Goal: Register for event/course

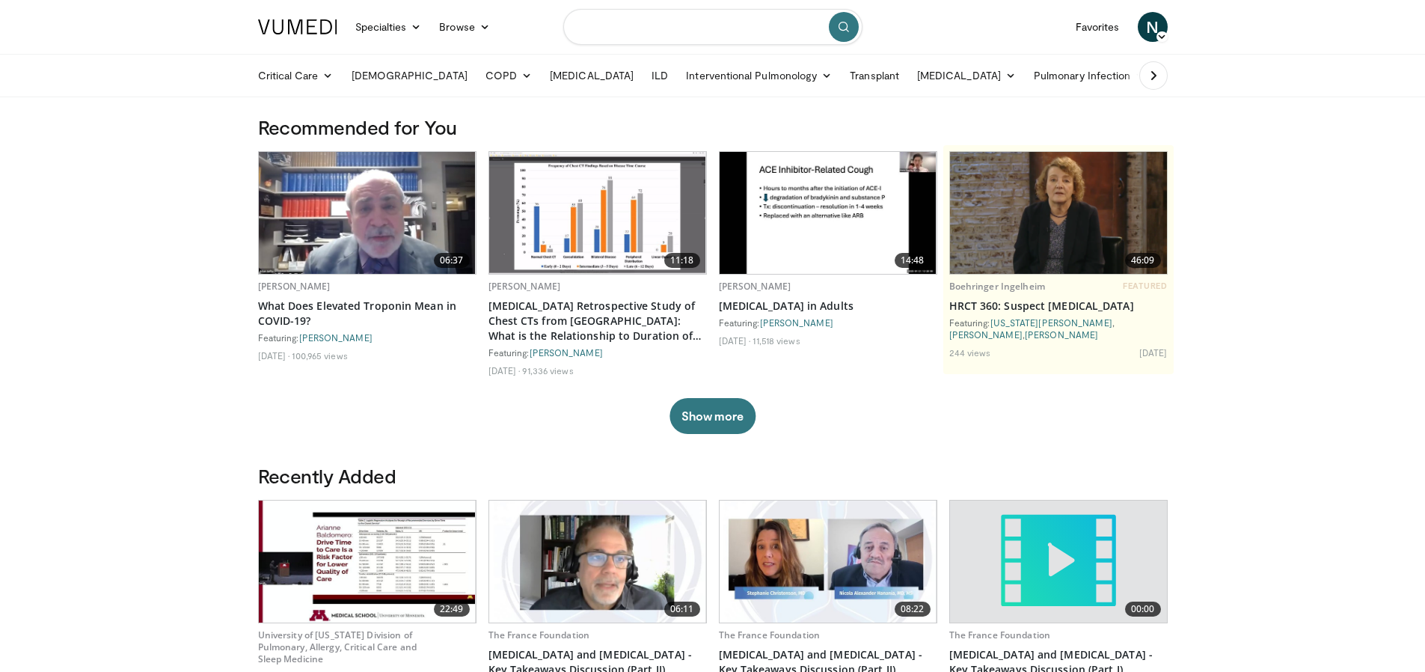
click at [716, 23] on input "Search topics, interventions" at bounding box center [712, 27] width 299 height 36
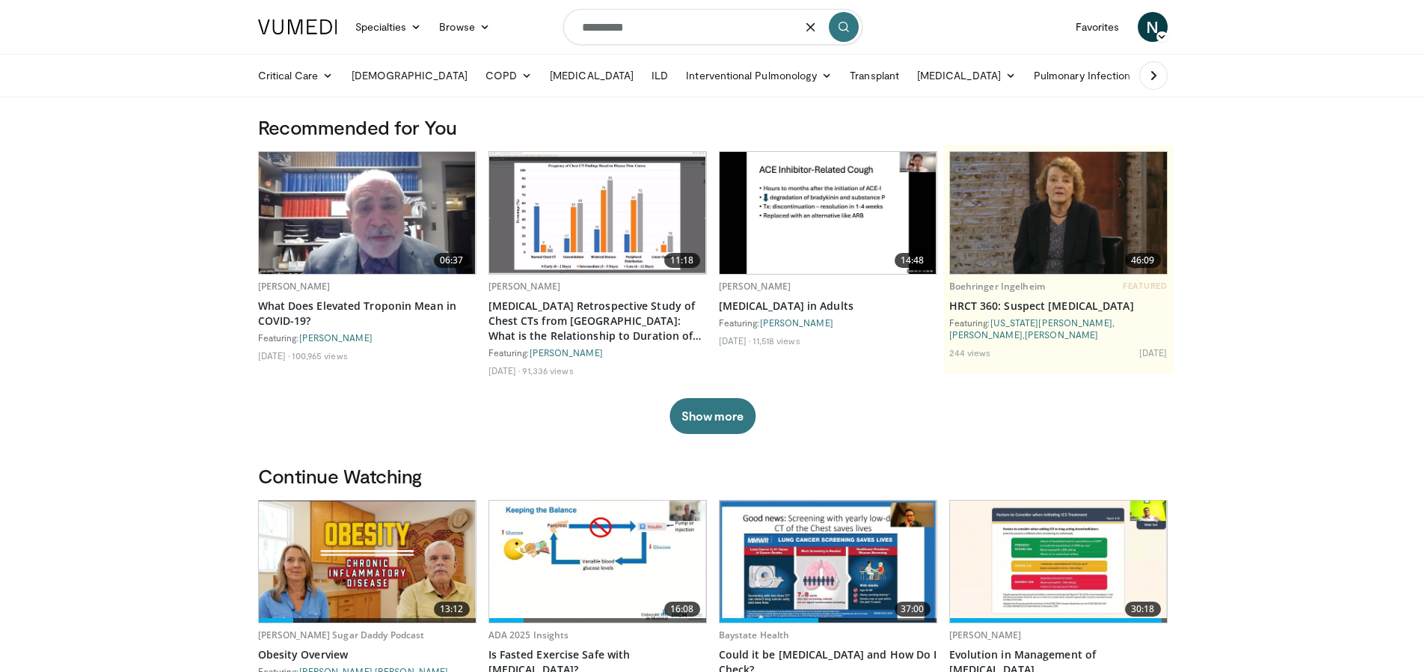
type input "*********"
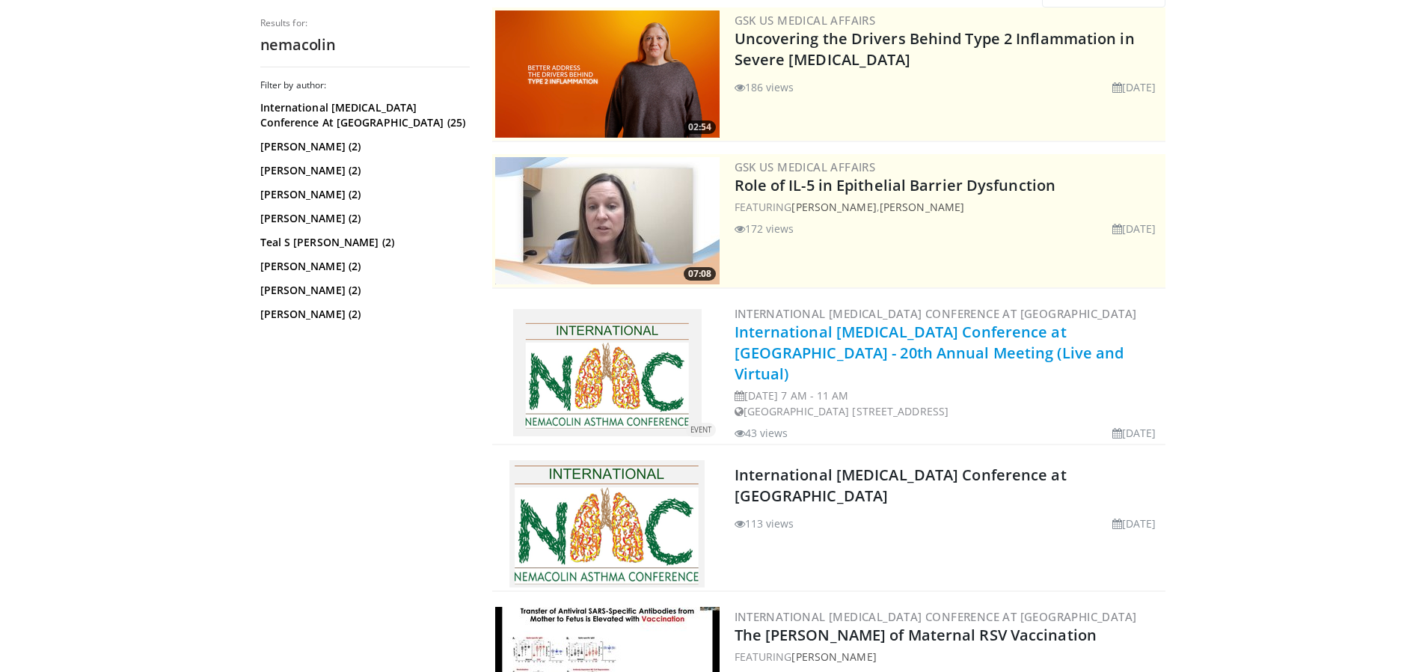
scroll to position [174, 0]
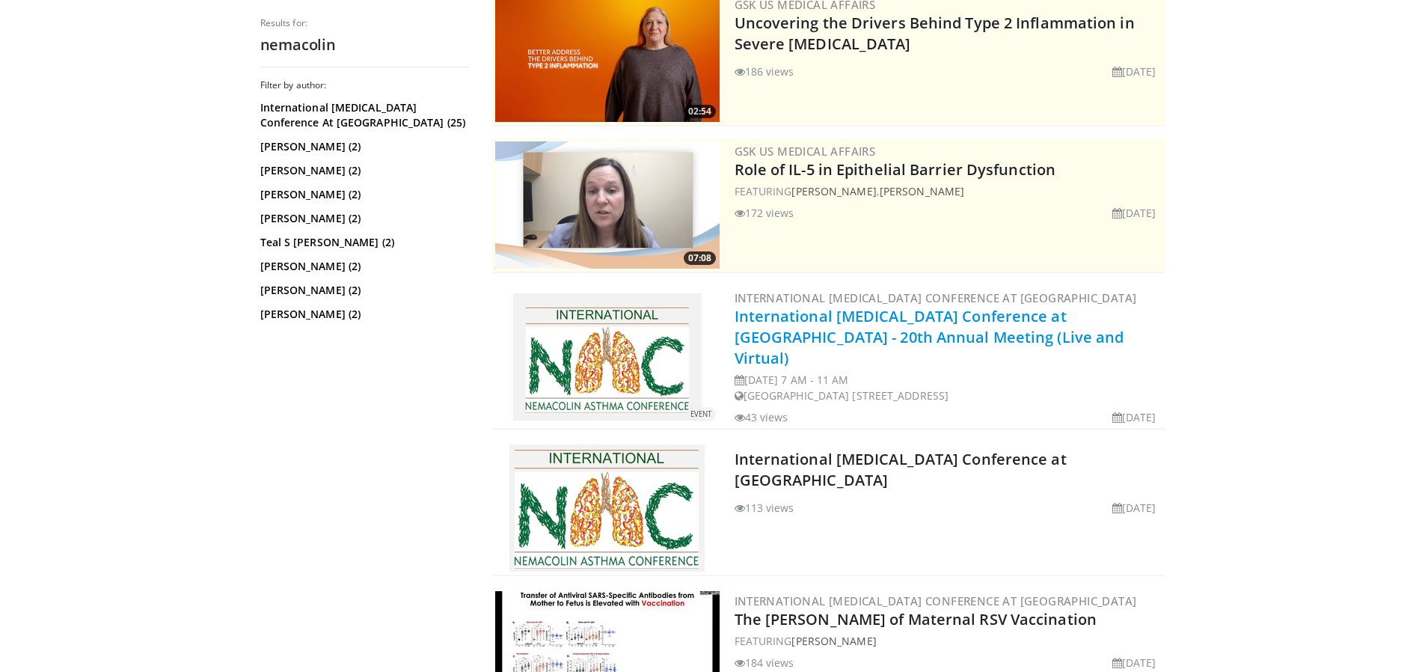
click at [816, 313] on link "International Asthma Conference at Nemacolin - 20th Annual Meeting (Live and Vi…" at bounding box center [930, 337] width 390 height 62
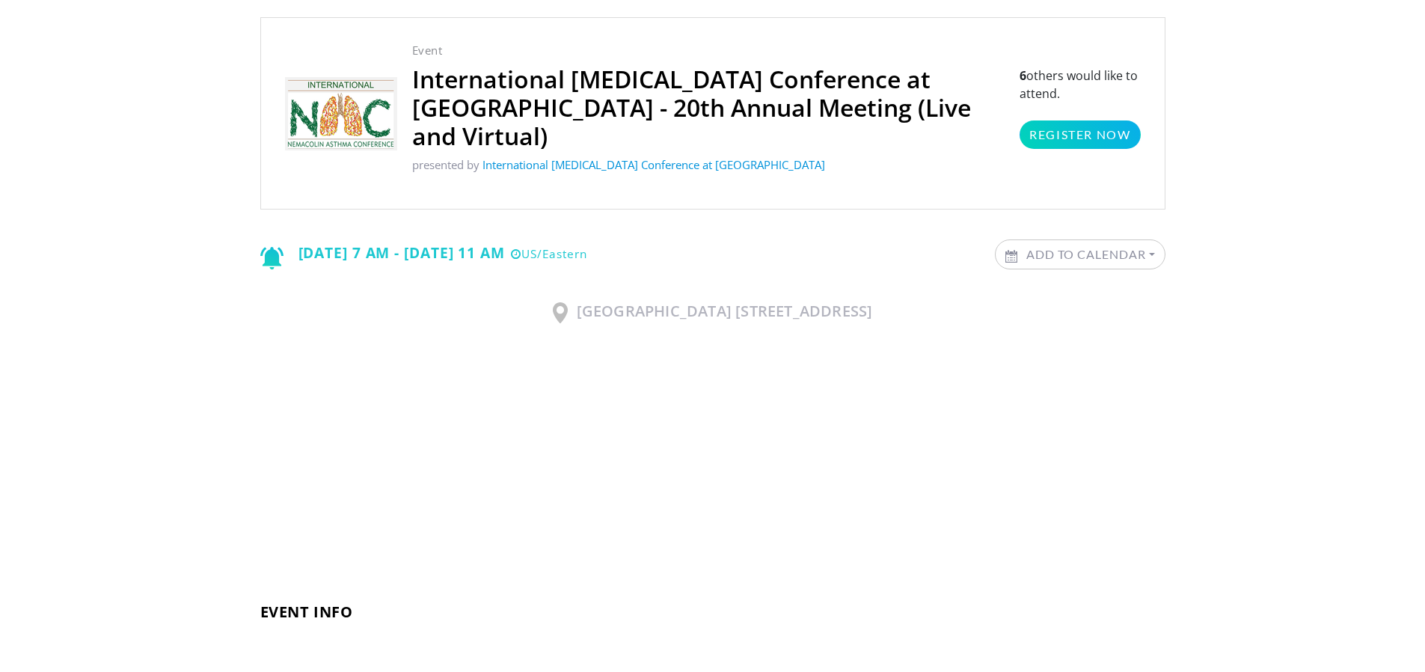
scroll to position [72, 0]
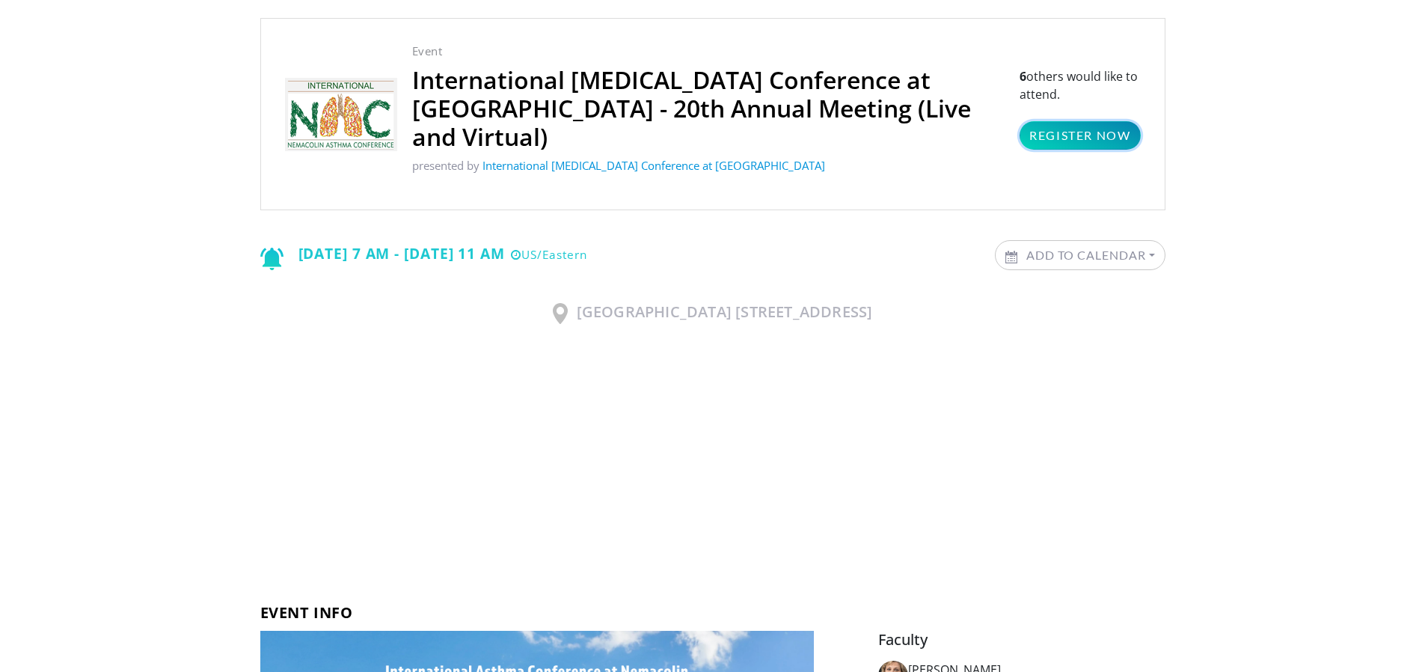
click at [1079, 121] on link "Register Now" at bounding box center [1080, 135] width 120 height 28
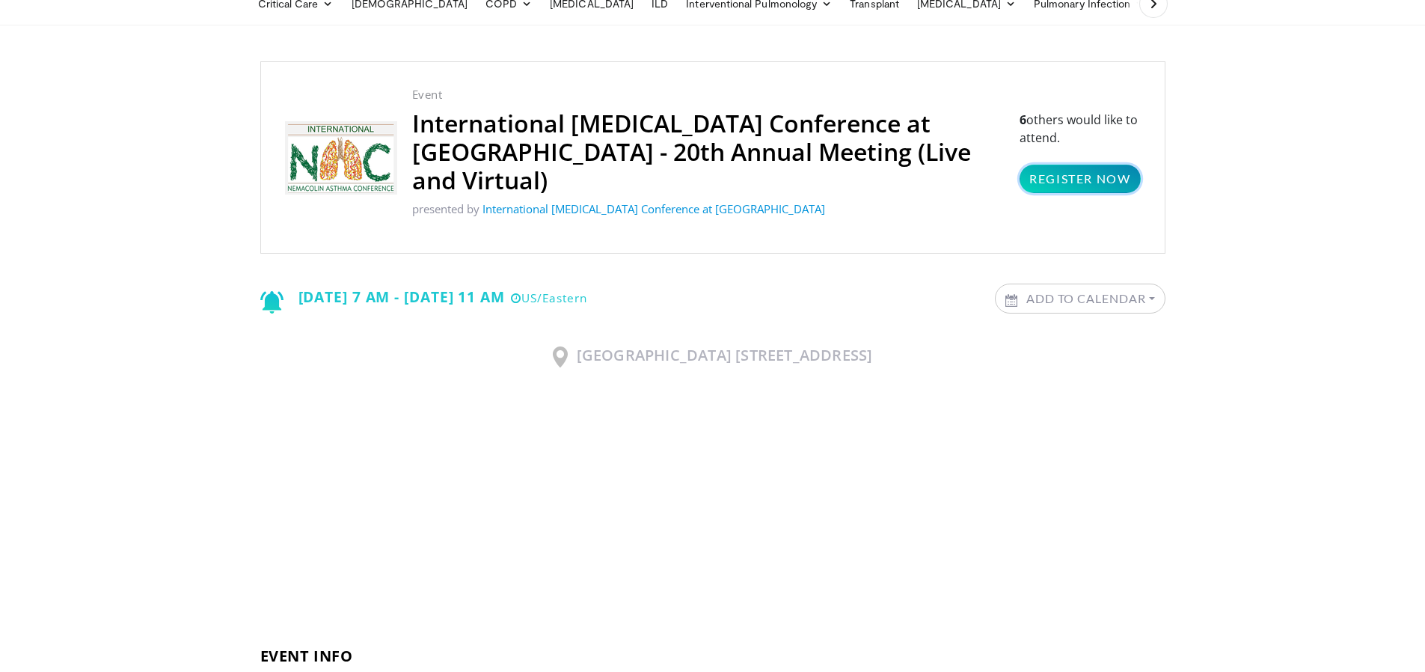
scroll to position [115, 0]
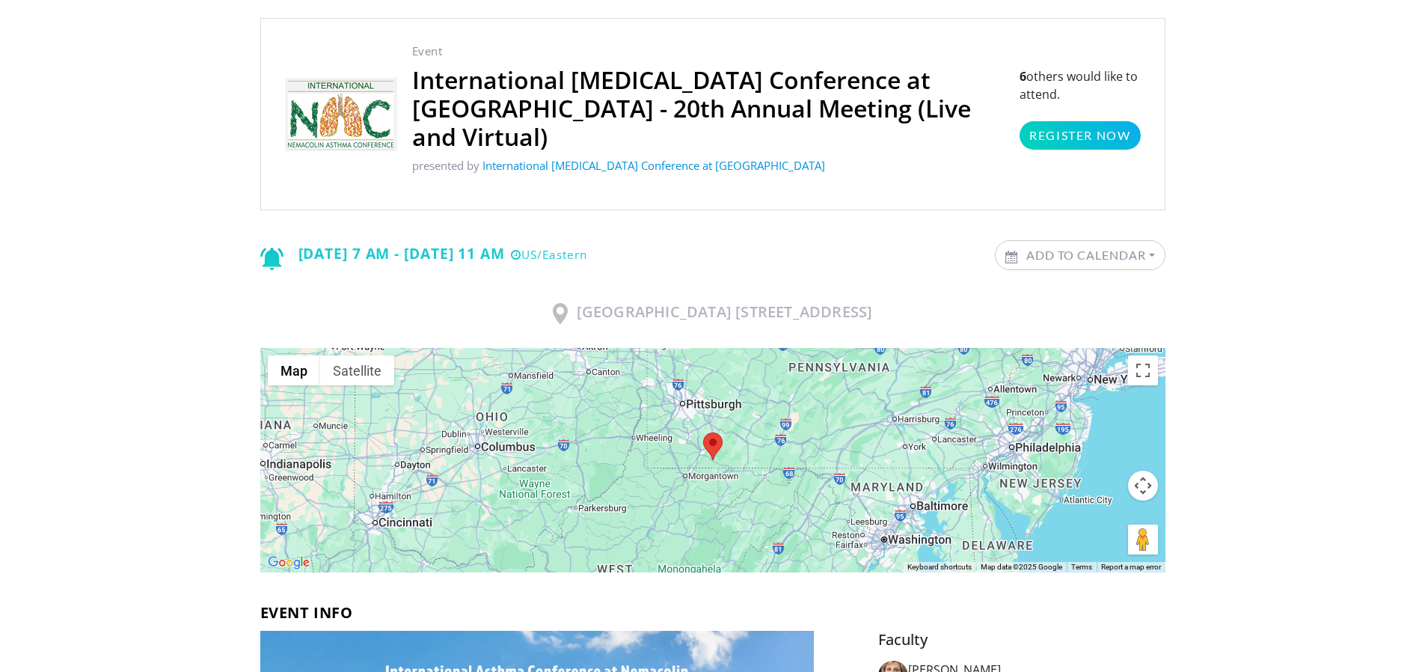
click at [557, 157] on p "presented by International Asthma Conference at Nemacolin" at bounding box center [708, 165] width 593 height 17
click at [553, 158] on link "International Asthma Conference at Nemacolin" at bounding box center [654, 165] width 343 height 15
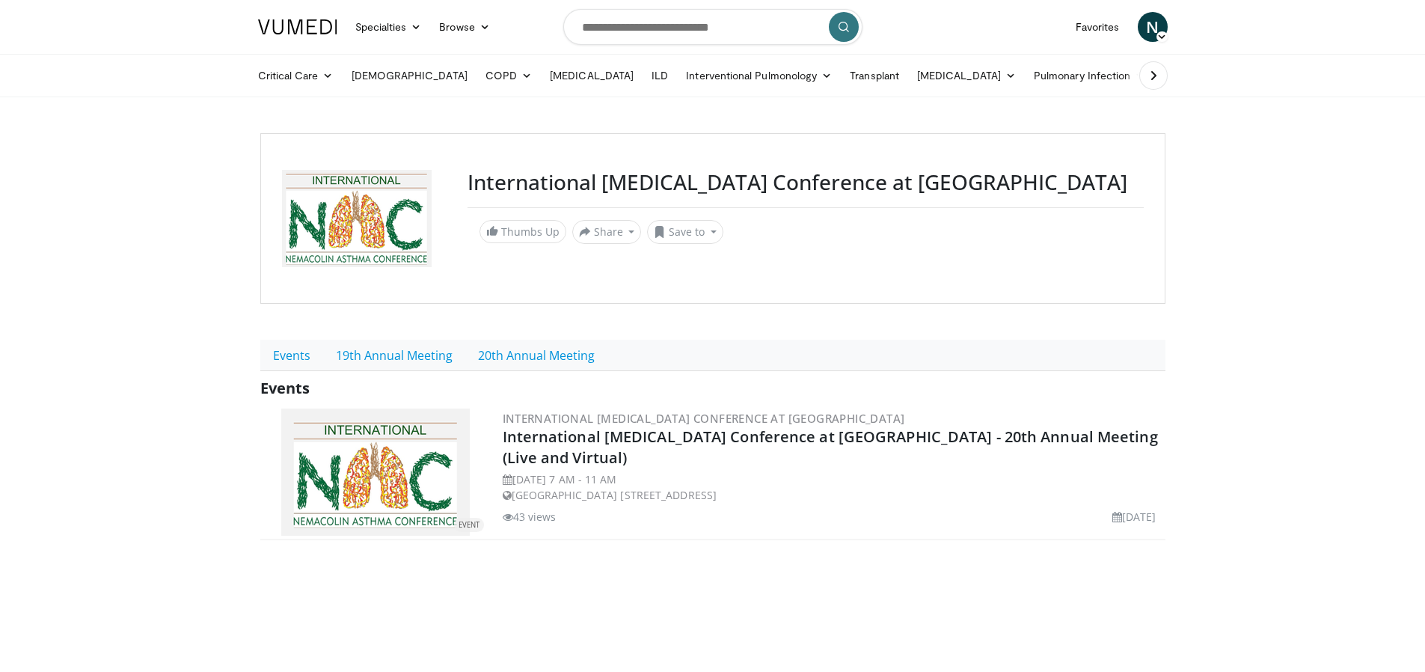
click at [821, 418] on h3 "International [MEDICAL_DATA] Conference at [GEOGRAPHIC_DATA]" at bounding box center [833, 417] width 660 height 13
click at [797, 417] on link "International Asthma Conference at Nemacolin" at bounding box center [704, 418] width 402 height 15
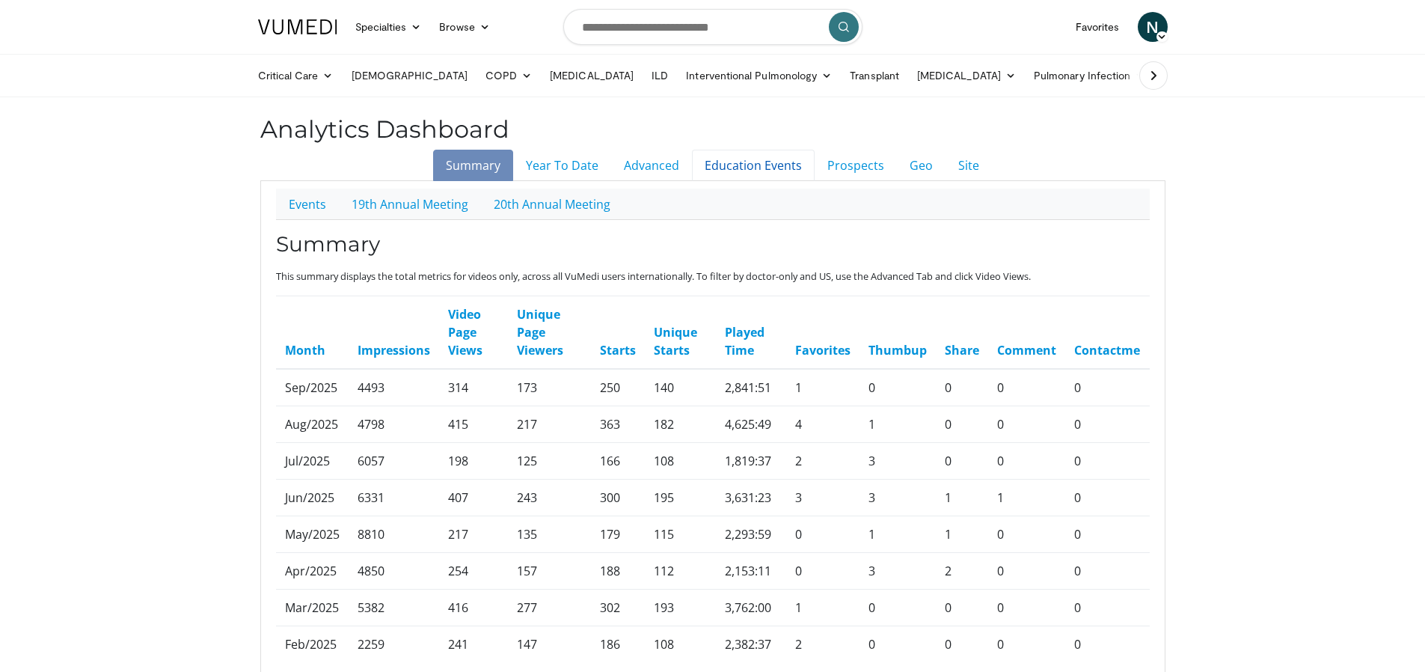
click at [785, 162] on link "Education Events" at bounding box center [753, 165] width 123 height 31
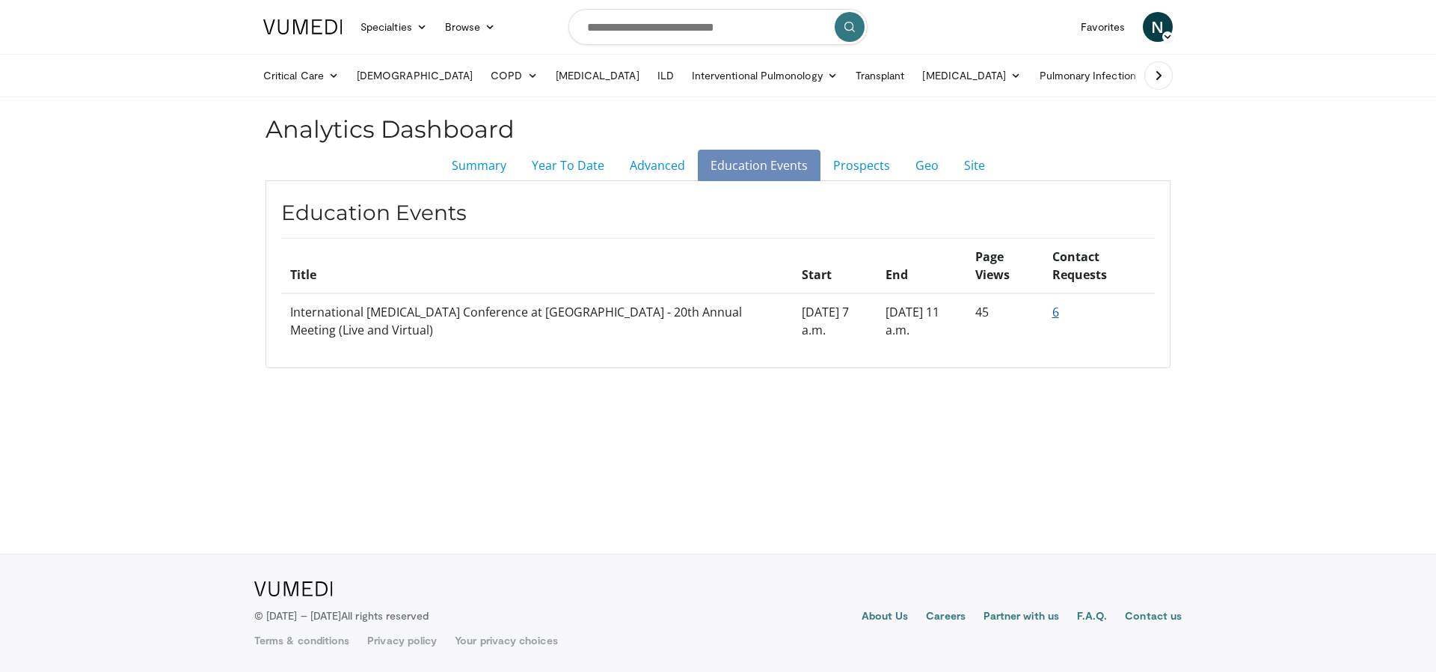
click at [1053, 316] on link "6" at bounding box center [1056, 312] width 7 height 16
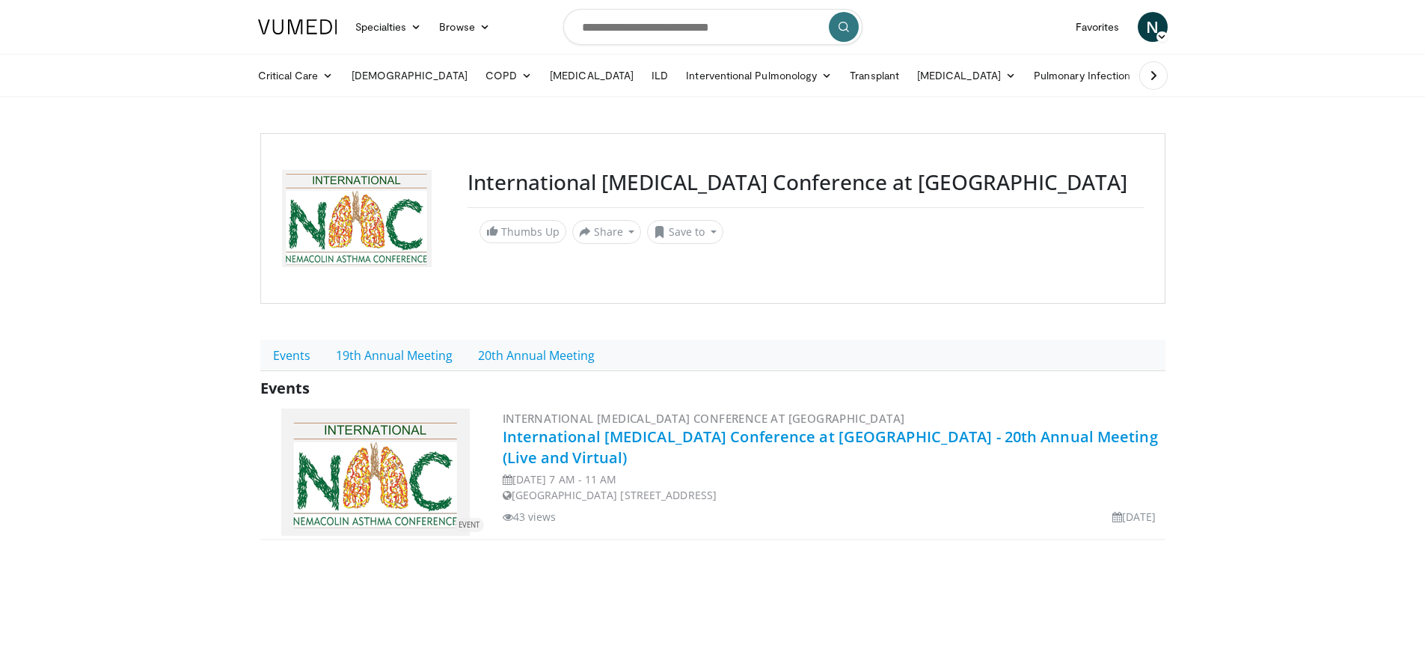
click at [589, 435] on link "International Asthma Conference at Nemacolin - 20th Annual Meeting (Live and Vi…" at bounding box center [830, 446] width 655 height 41
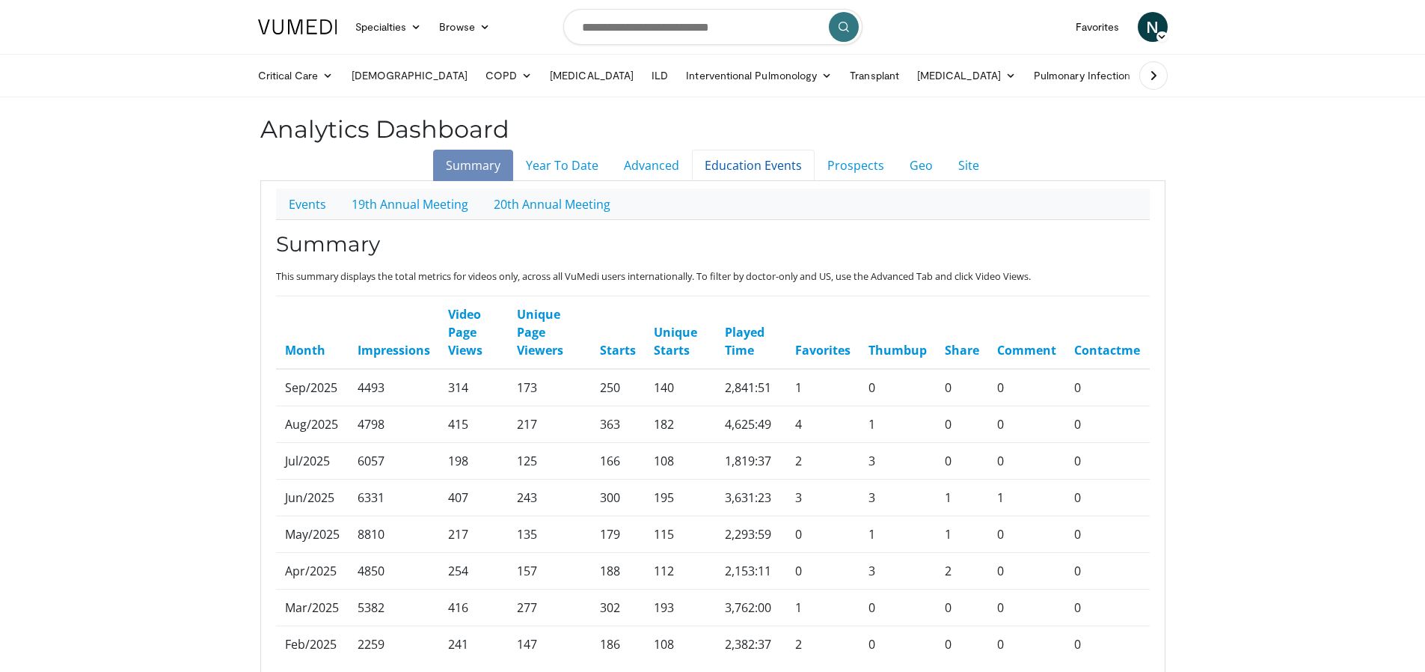
click at [770, 165] on link "Education Events" at bounding box center [753, 165] width 123 height 31
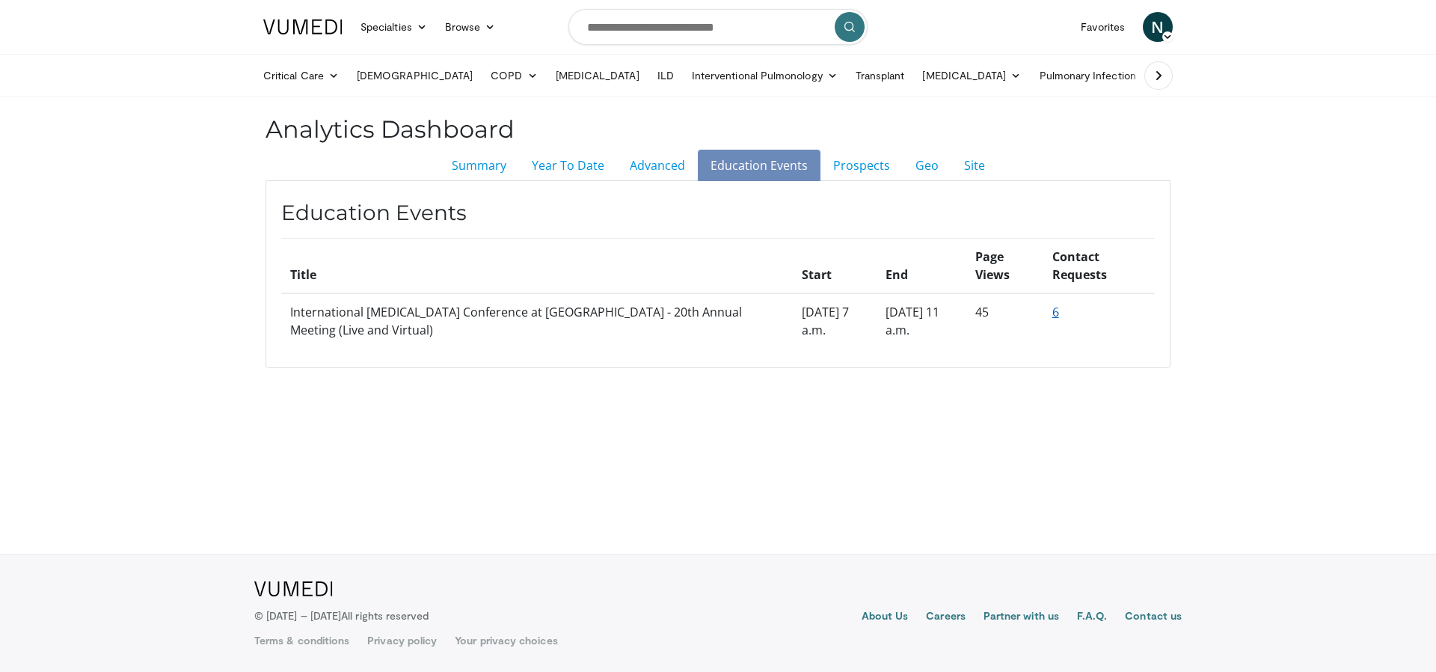
click at [1054, 315] on link "6" at bounding box center [1056, 312] width 7 height 16
